Goal: Task Accomplishment & Management: Manage account settings

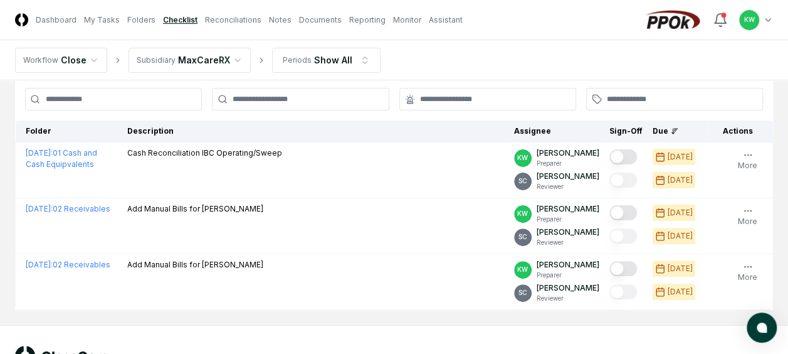
scroll to position [75, 0]
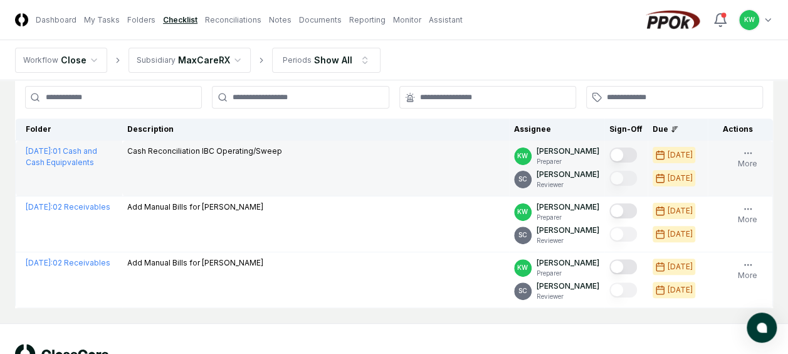
click at [629, 150] on button "Mark complete" at bounding box center [623, 154] width 28 height 15
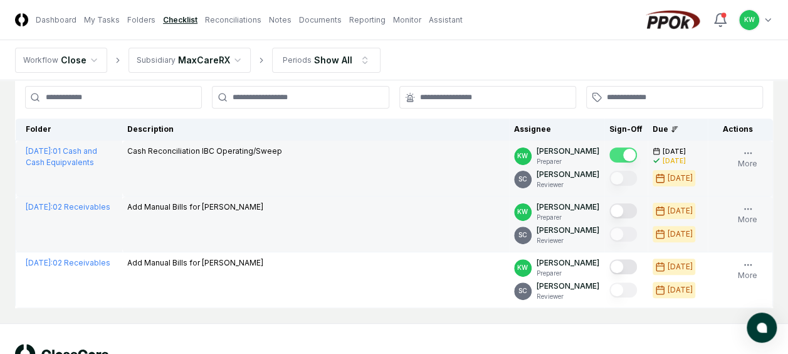
click at [636, 207] on button "Mark complete" at bounding box center [623, 210] width 28 height 15
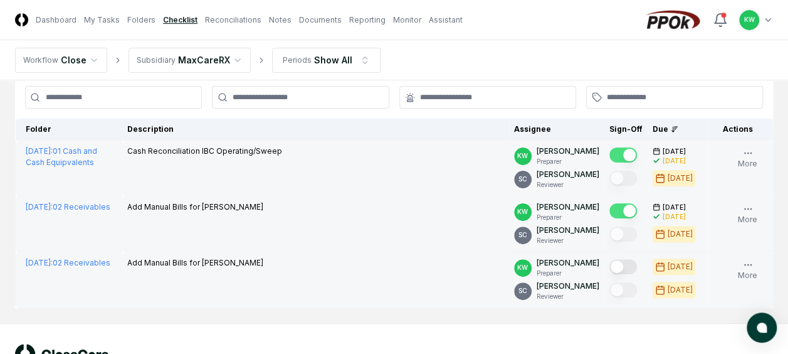
click at [636, 267] on button "Mark complete" at bounding box center [623, 266] width 28 height 15
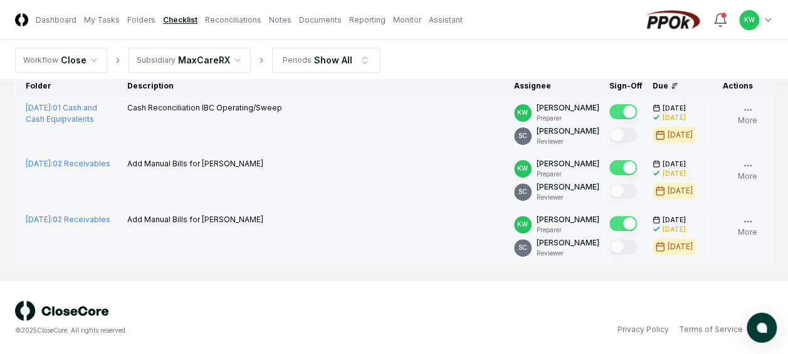
scroll to position [0, 0]
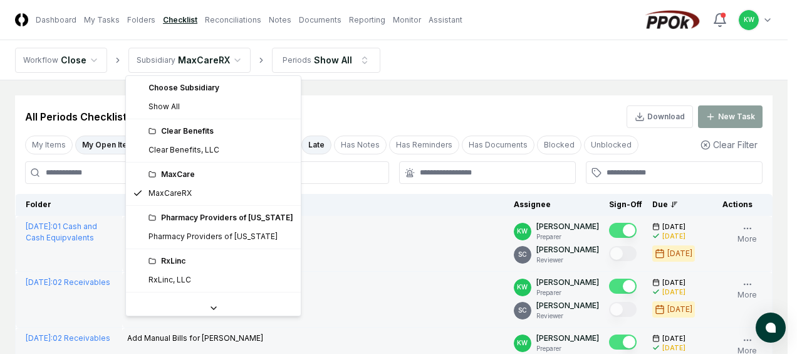
click at [231, 58] on html "CloseCore Dashboard My Tasks Folders Checklist Reconciliations Notes Documents …" at bounding box center [398, 236] width 797 height 473
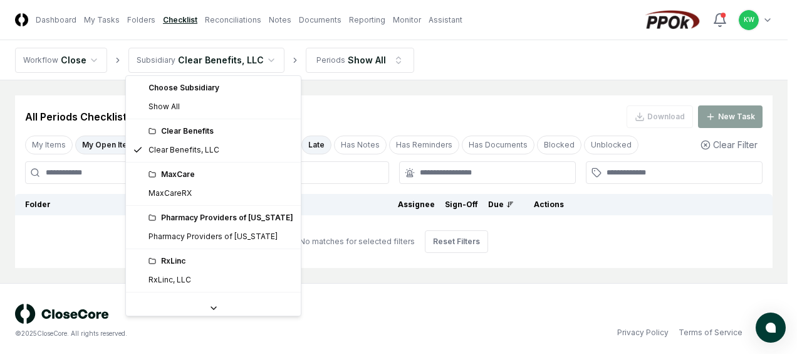
click at [261, 62] on html "CloseCore Dashboard My Tasks Folders Checklist Reconciliations Notes Documents …" at bounding box center [398, 179] width 797 height 358
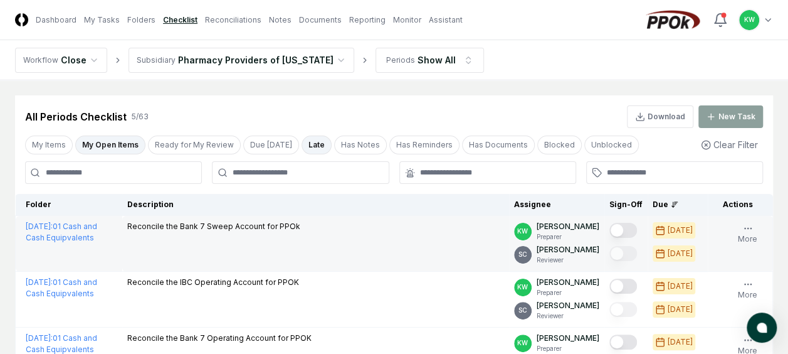
click at [632, 229] on button "Mark complete" at bounding box center [623, 230] width 28 height 15
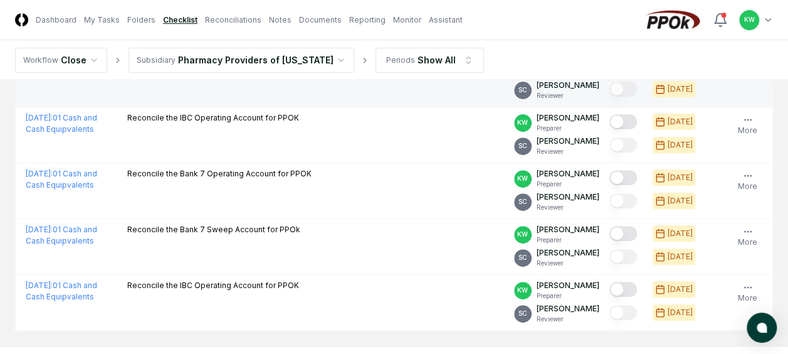
scroll to position [176, 0]
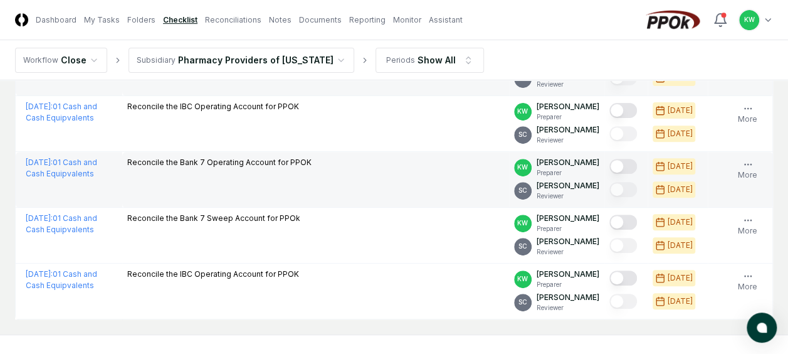
click at [633, 164] on button "Mark complete" at bounding box center [623, 166] width 28 height 15
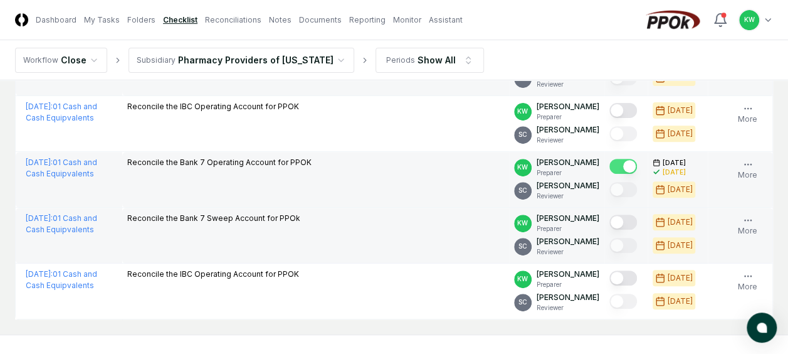
click at [631, 219] on button "Mark complete" at bounding box center [623, 221] width 28 height 15
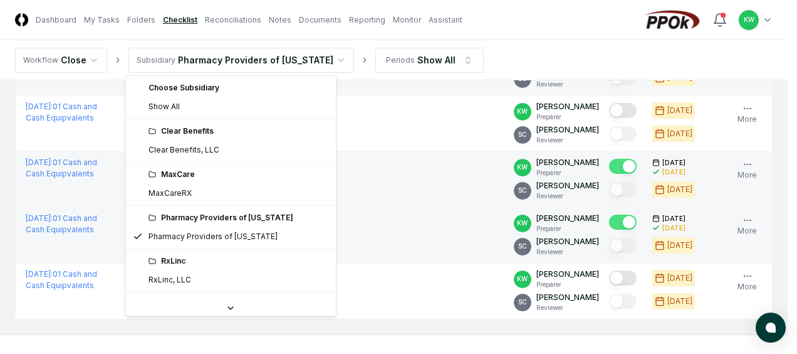
click at [318, 62] on html "CloseCore Dashboard My Tasks Folders Checklist Reconciliations Notes Documents …" at bounding box center [398, 116] width 797 height 585
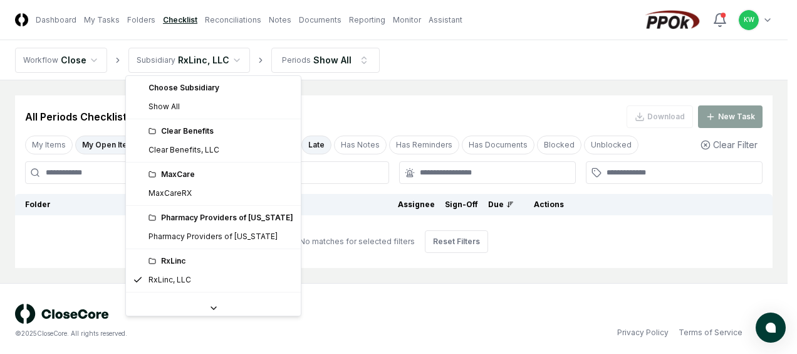
click at [232, 54] on html "CloseCore Dashboard My Tasks Folders Checklist Reconciliations Notes Documents …" at bounding box center [398, 179] width 797 height 358
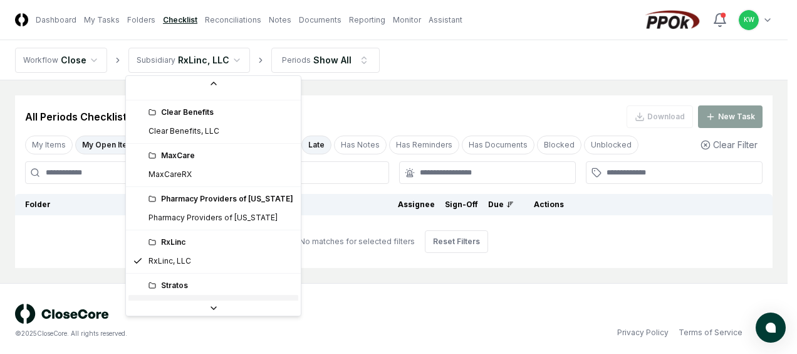
scroll to position [34, 0]
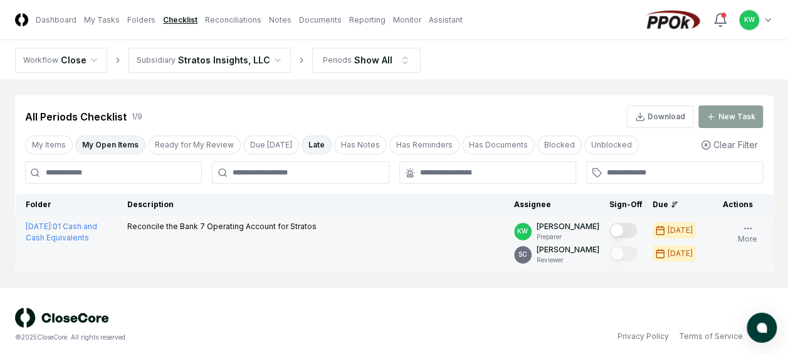
click at [635, 228] on button "Mark complete" at bounding box center [623, 230] width 28 height 15
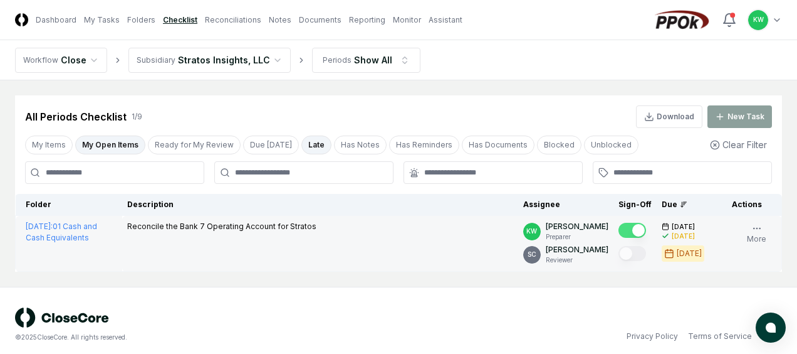
click at [268, 60] on html "CloseCore Dashboard My Tasks Folders Checklist Reconciliations Notes Documents …" at bounding box center [398, 181] width 797 height 362
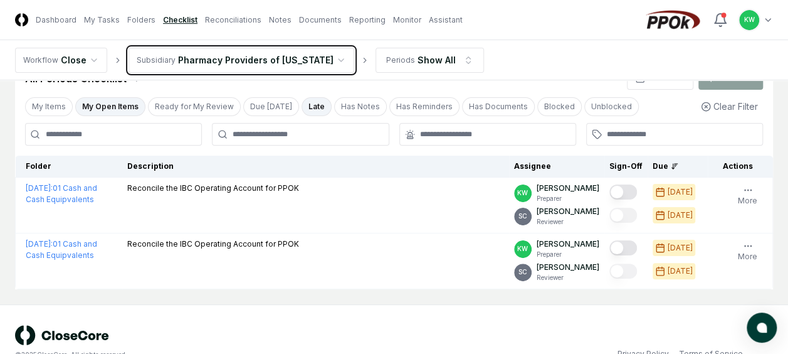
scroll to position [50, 0]
